Goal: Task Accomplishment & Management: Use online tool/utility

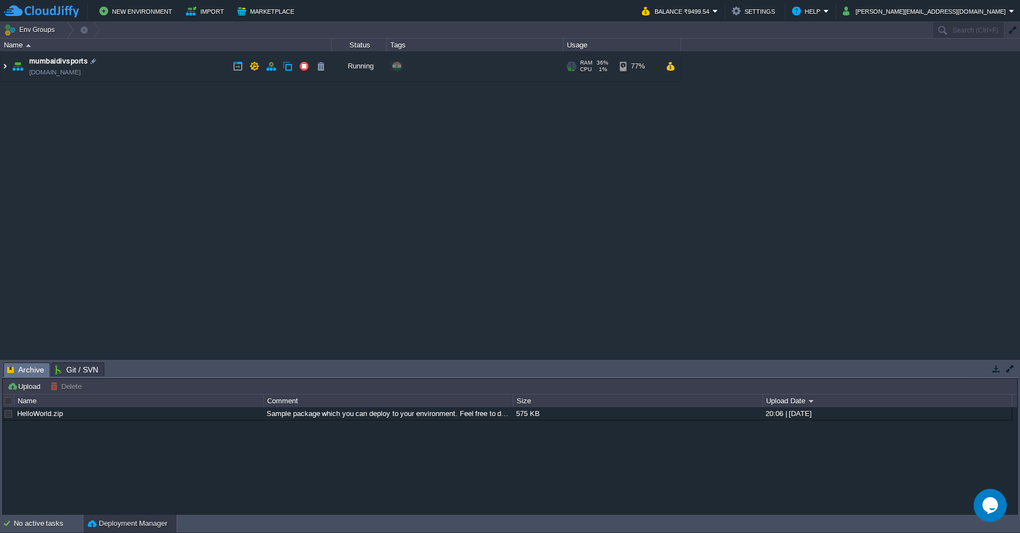
click at [8, 69] on img at bounding box center [5, 66] width 9 height 30
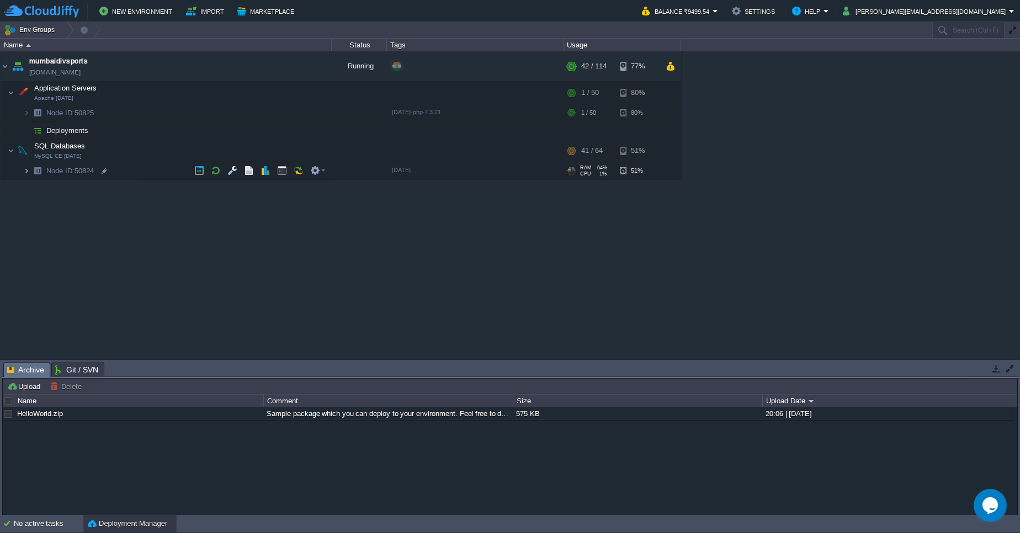
click at [26, 173] on img at bounding box center [26, 170] width 7 height 17
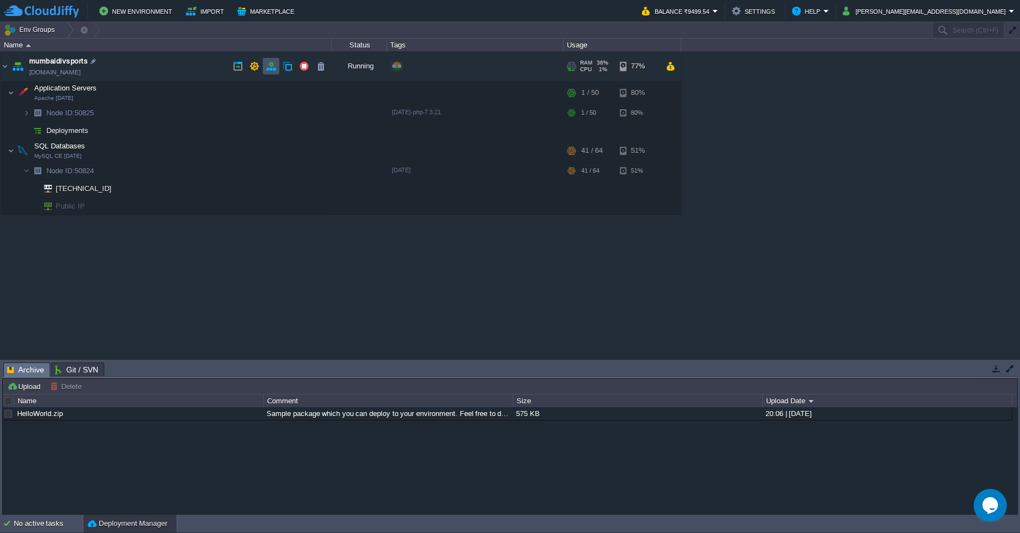
click at [273, 65] on button "button" at bounding box center [271, 66] width 10 height 10
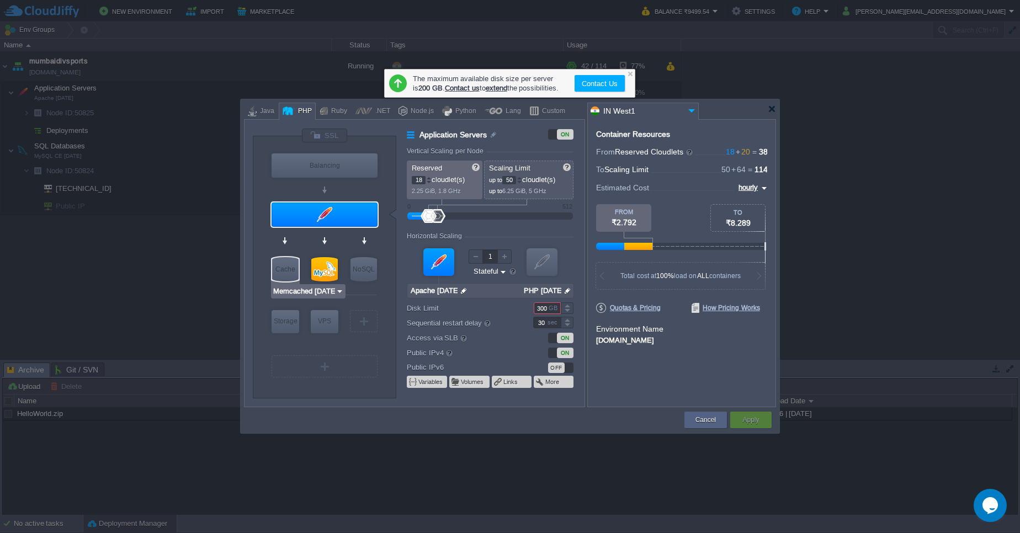
type input "MySQL CE [DATE]"
click at [325, 274] on div at bounding box center [324, 269] width 27 height 24
type input "SQL Databases"
type input "20"
type input "64"
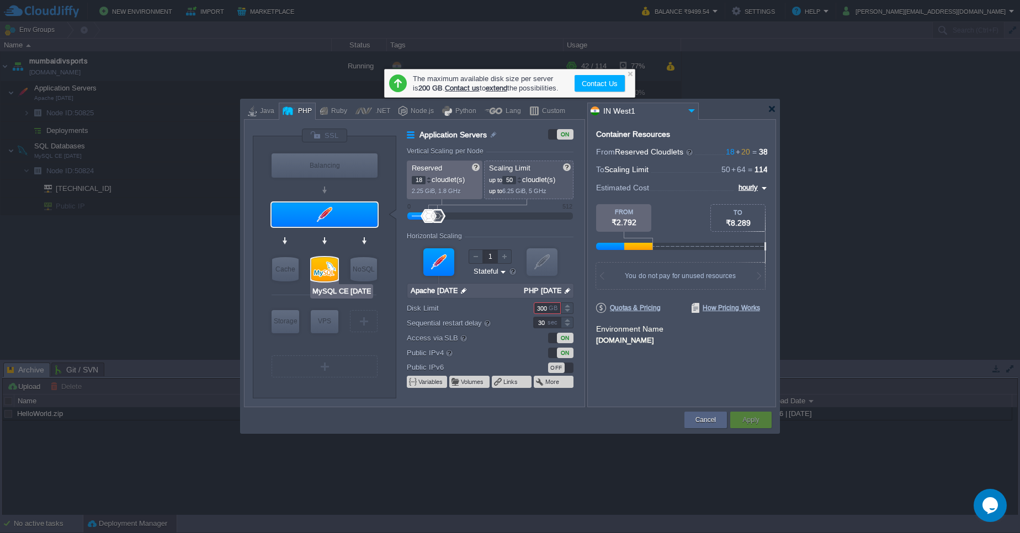
type input "MySQL CE [DATE]"
type input "null"
type input "[DATE]"
type input "Stateless"
type input "30"
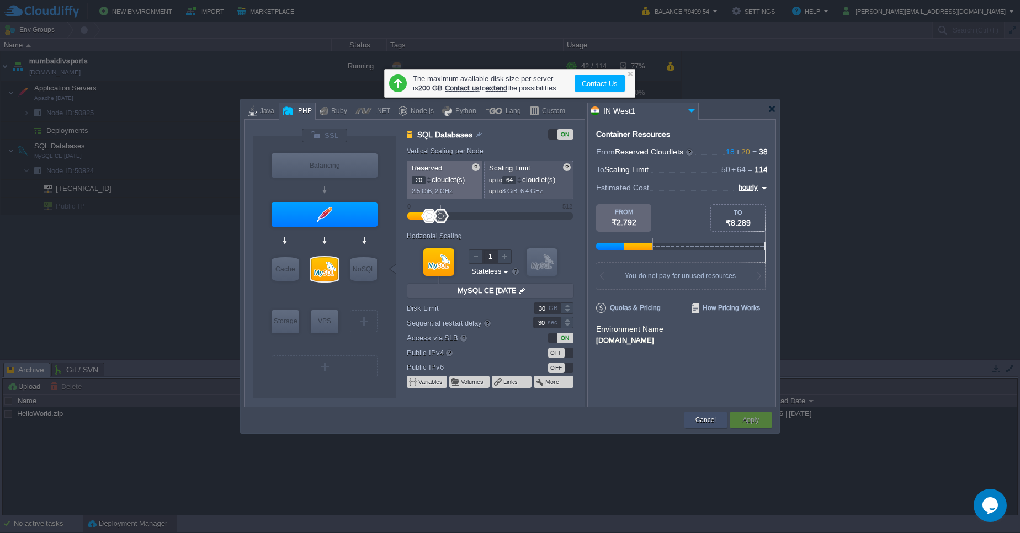
click at [713, 424] on button "Cancel" at bounding box center [706, 420] width 20 height 11
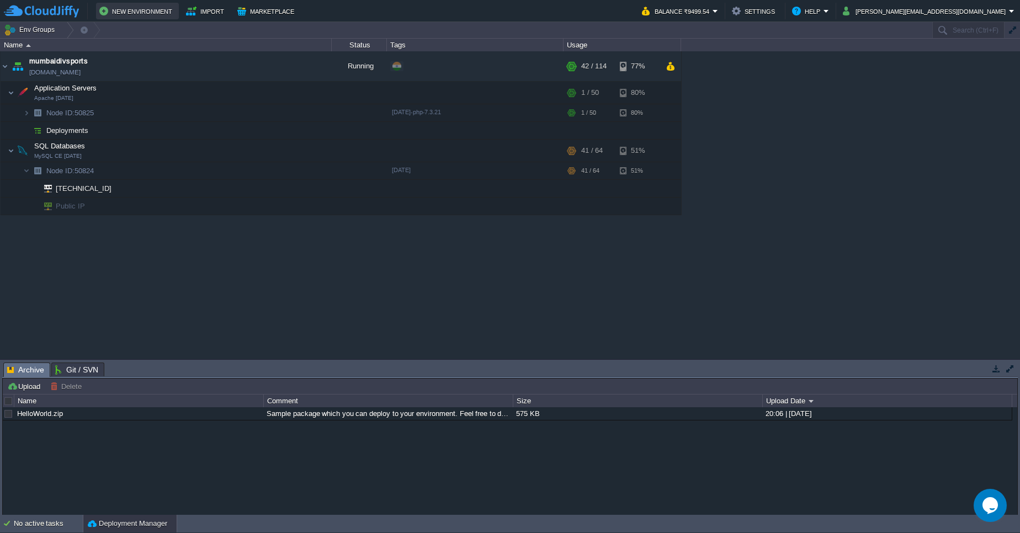
click at [155, 9] on button "New Environment" at bounding box center [137, 10] width 76 height 13
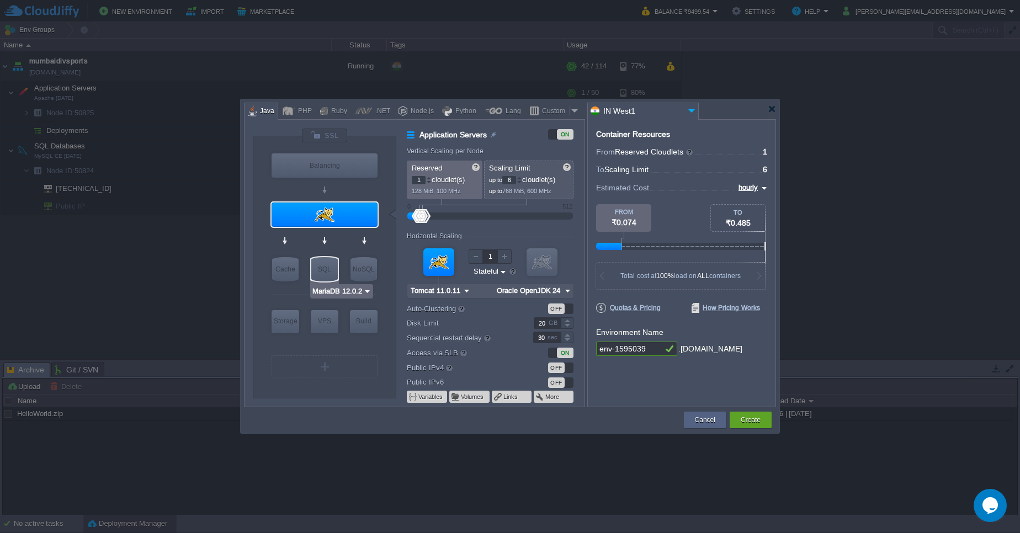
click at [331, 273] on div "SQL" at bounding box center [324, 269] width 27 height 24
type input "SQL Databases"
type input "4"
type input "MariaDB 12.0.2"
type input "12.0.2-almalinux-9"
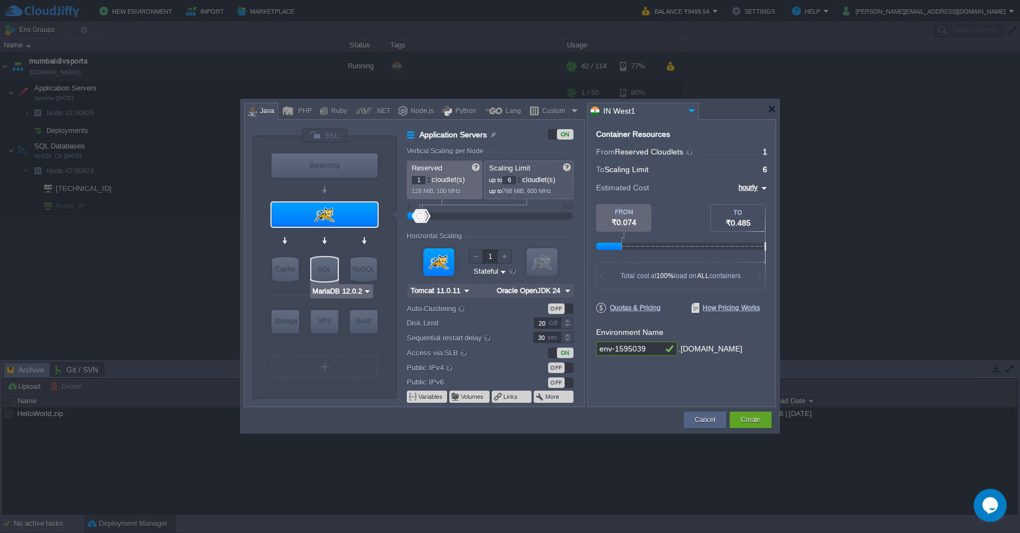
type input "Stateless"
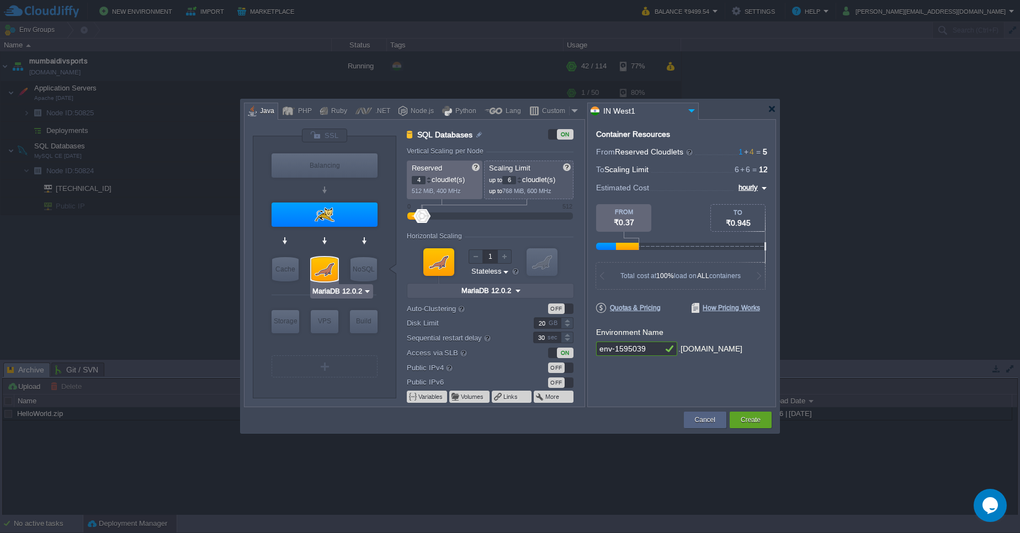
type input "Tomcat 11.0.11"
click at [329, 216] on div at bounding box center [325, 215] width 106 height 24
type input "Application Servers"
type input "1"
type input "Tomcat 11.0.11"
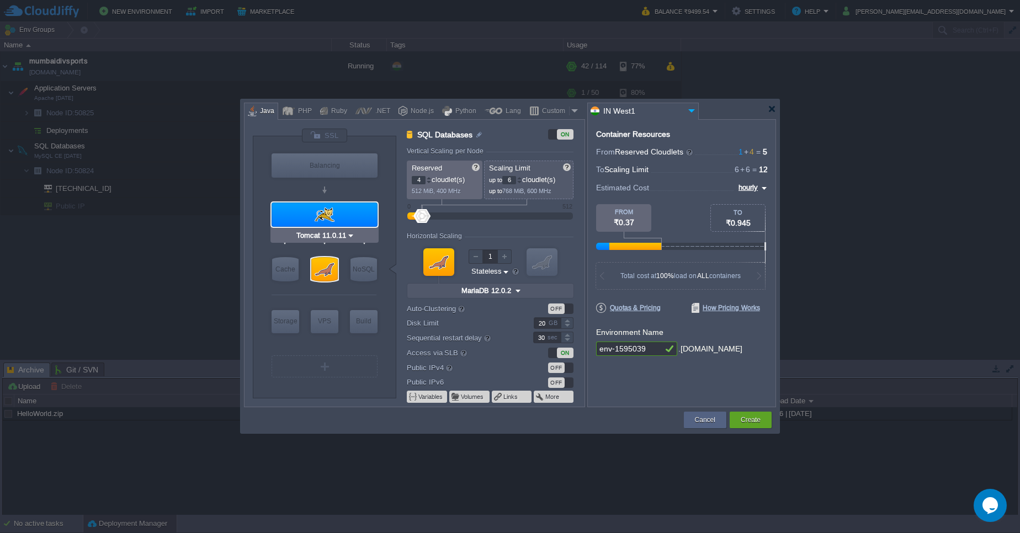
type input "Oracle OpenJDK 24"
type input "Stateful"
click at [331, 211] on div at bounding box center [325, 215] width 106 height 24
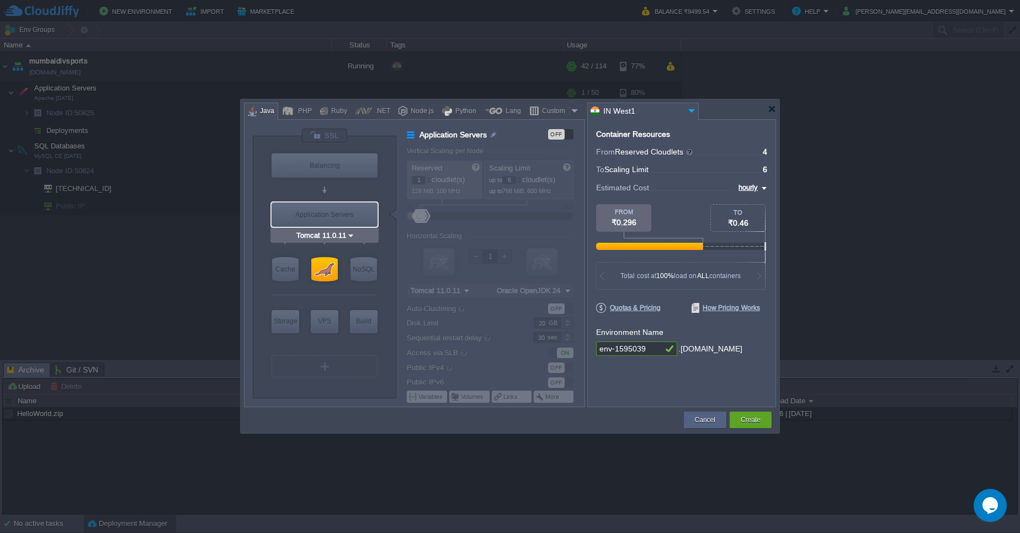
type input "MariaDB 12.0.2"
click at [366, 289] on img at bounding box center [367, 291] width 8 height 11
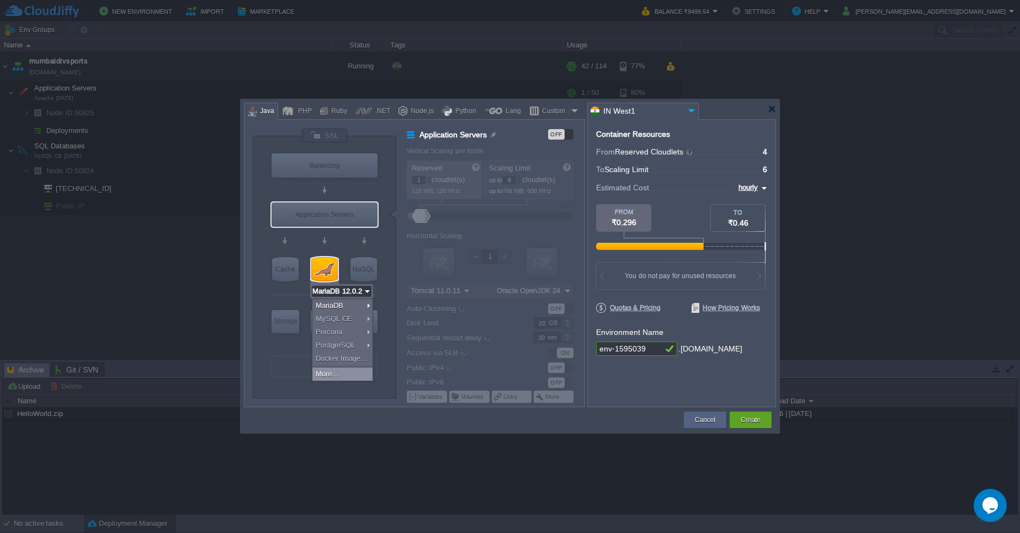
click at [341, 379] on div "More..." at bounding box center [343, 374] width 60 height 13
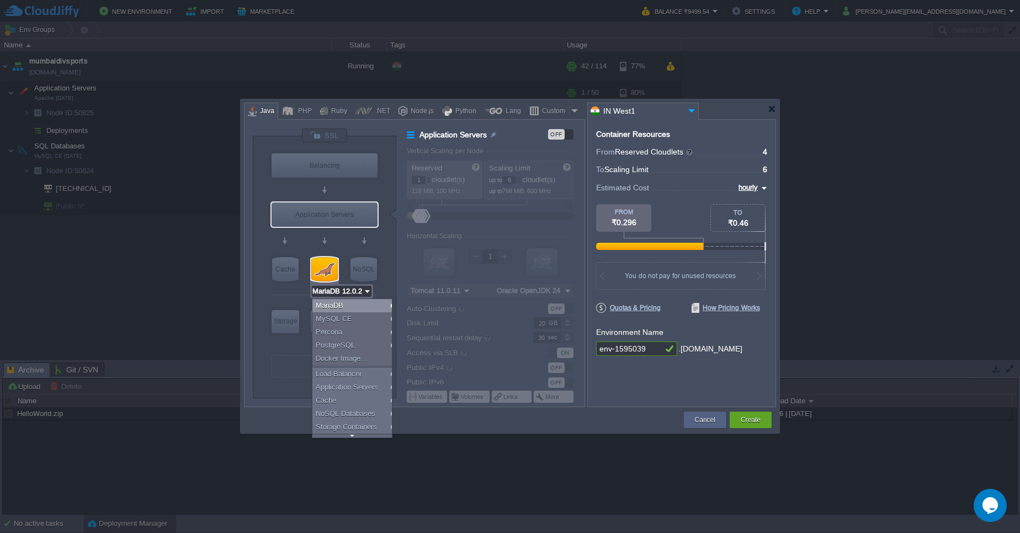
drag, startPoint x: 267, startPoint y: 488, endPoint x: 340, endPoint y: 480, distance: 72.7
click at [268, 487] on div at bounding box center [510, 266] width 1020 height 533
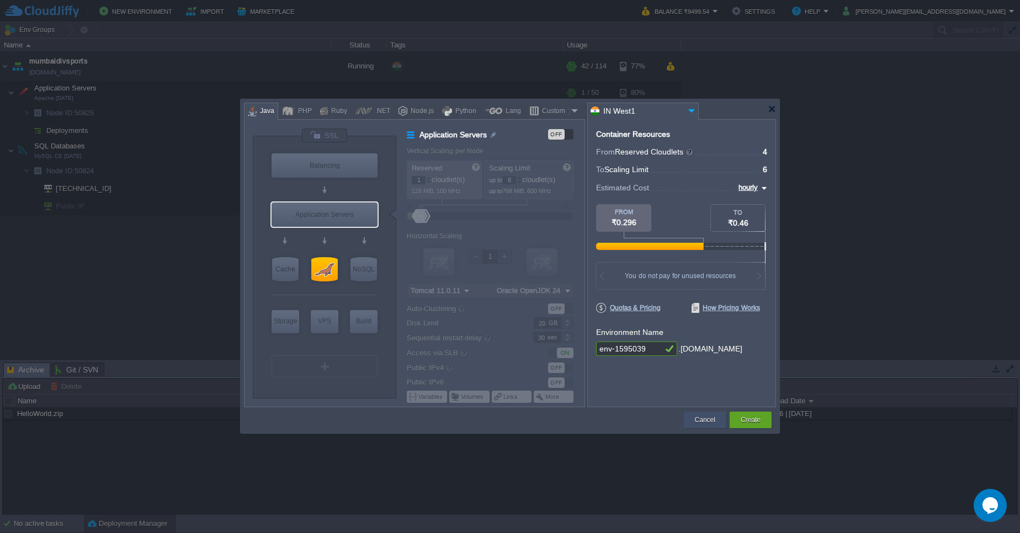
click at [710, 424] on button "Cancel" at bounding box center [705, 420] width 20 height 11
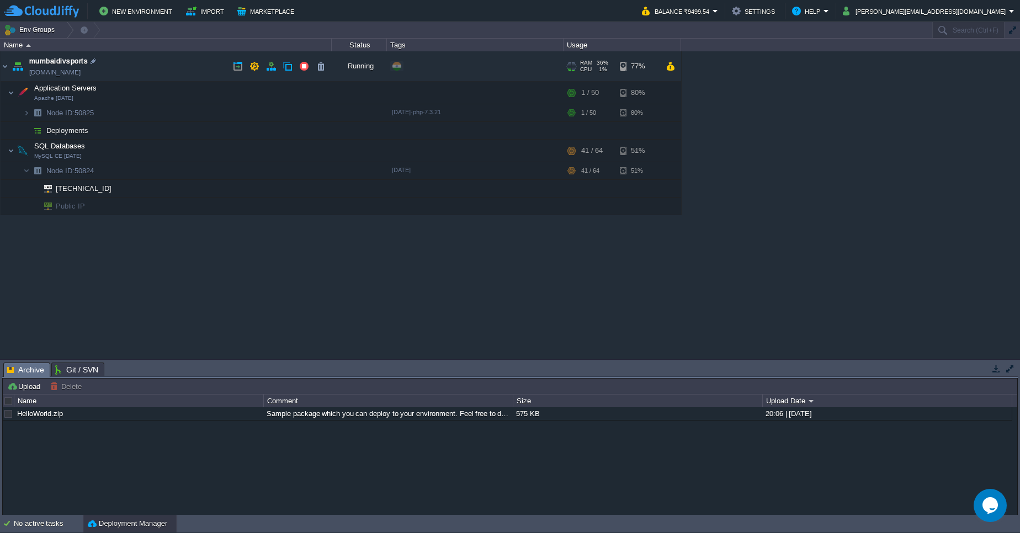
click at [81, 72] on link "[DOMAIN_NAME]" at bounding box center [54, 72] width 51 height 11
click at [284, 68] on button "button" at bounding box center [288, 66] width 10 height 10
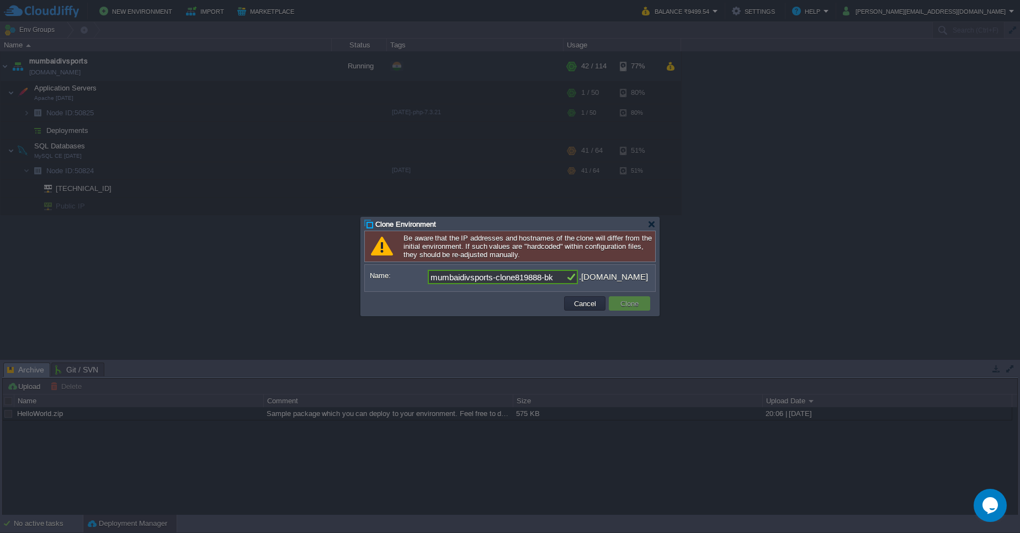
type input "mumbaidivsports-clone819888-bkp"
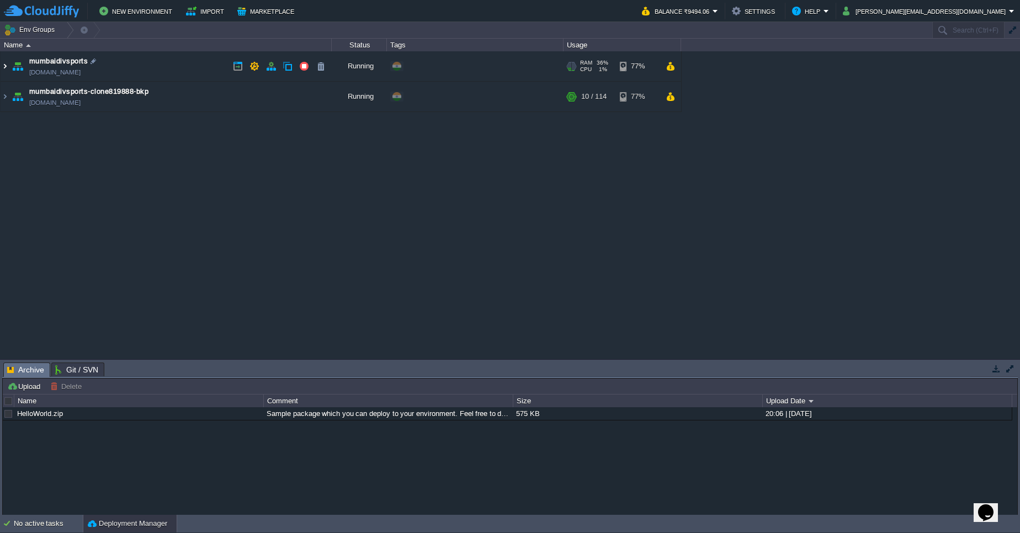
click at [5, 70] on img at bounding box center [5, 66] width 9 height 30
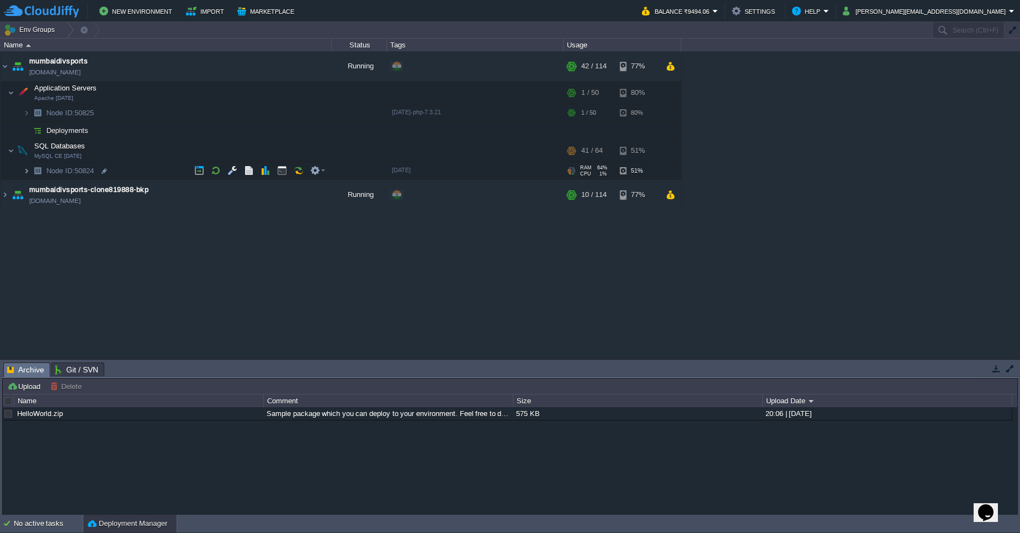
click at [26, 171] on img at bounding box center [26, 170] width 7 height 17
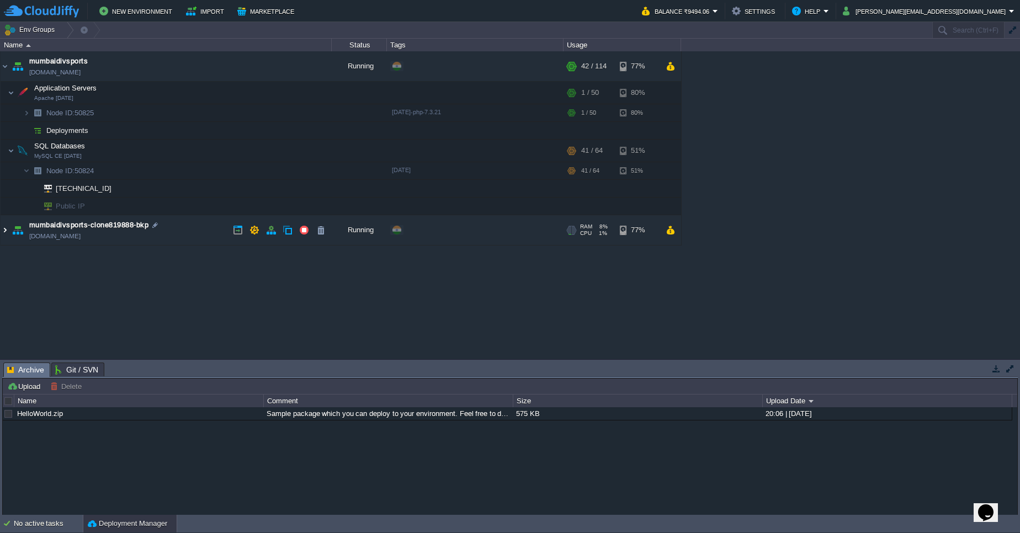
click at [6, 231] on img at bounding box center [5, 230] width 9 height 30
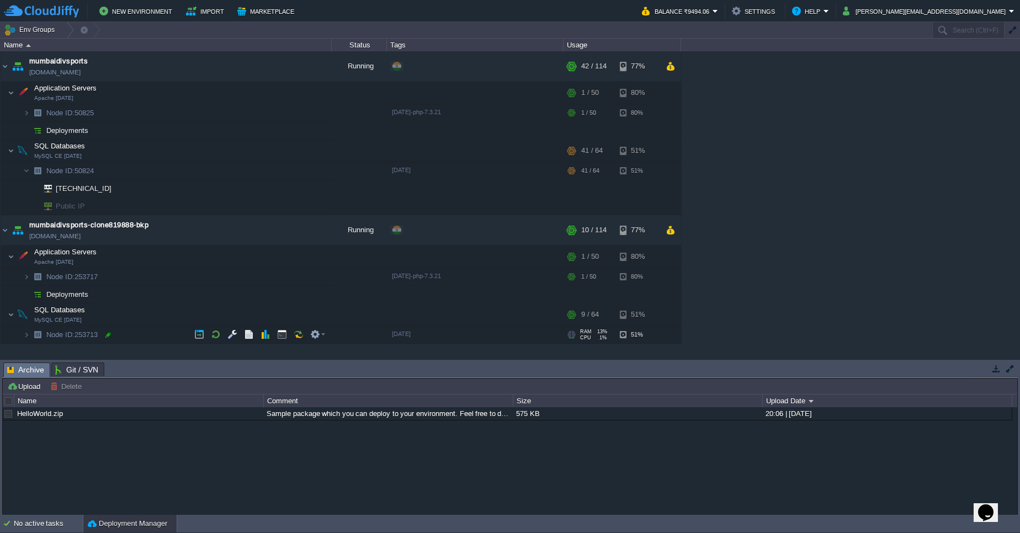
click at [108, 335] on div at bounding box center [108, 335] width 10 height 10
click at [81, 239] on link "[DOMAIN_NAME]" at bounding box center [54, 236] width 51 height 11
click at [26, 338] on img at bounding box center [26, 334] width 7 height 17
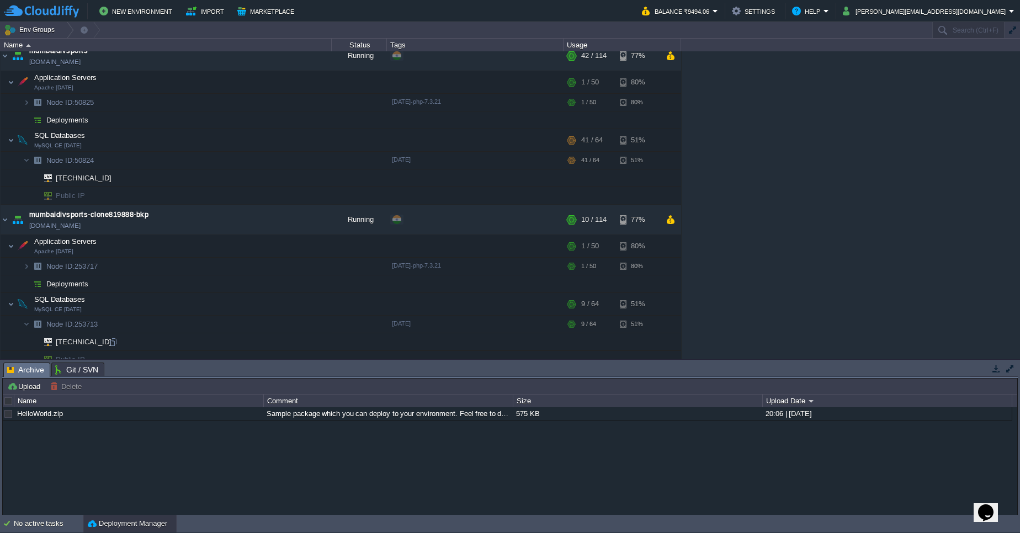
scroll to position [20, 0]
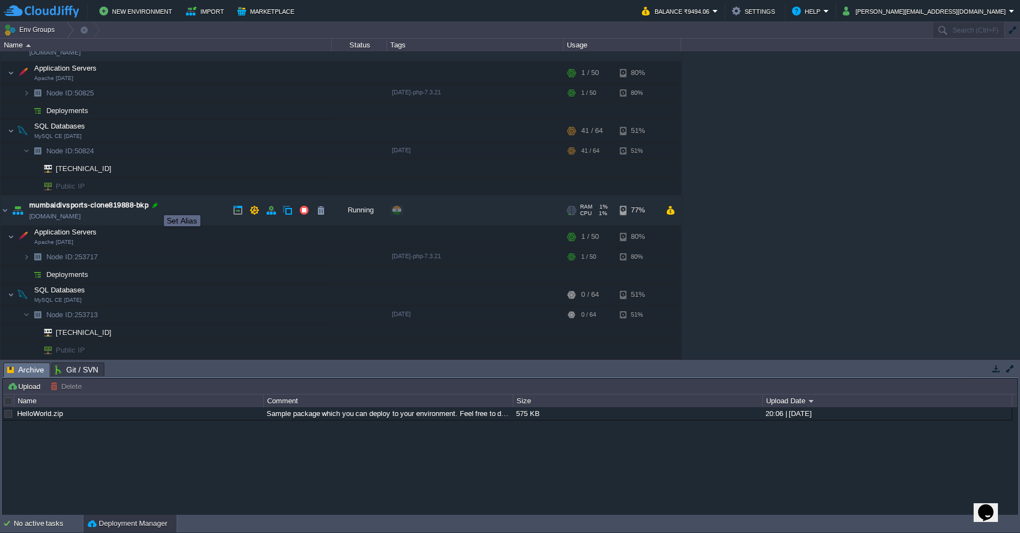
click at [156, 205] on div at bounding box center [155, 205] width 10 height 10
click at [108, 315] on div at bounding box center [108, 315] width 10 height 10
type input "253713"
